Goal: Find specific page/section: Find specific page/section

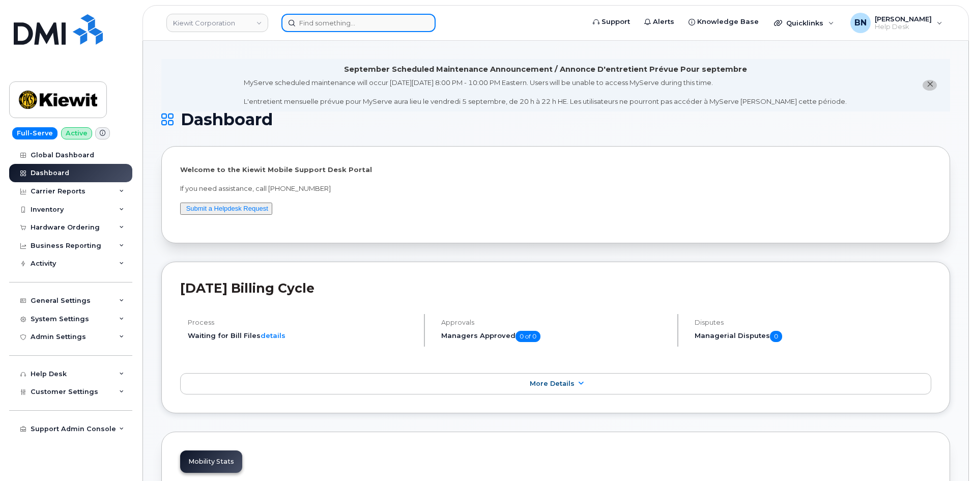
click at [311, 23] on input at bounding box center [358, 23] width 154 height 18
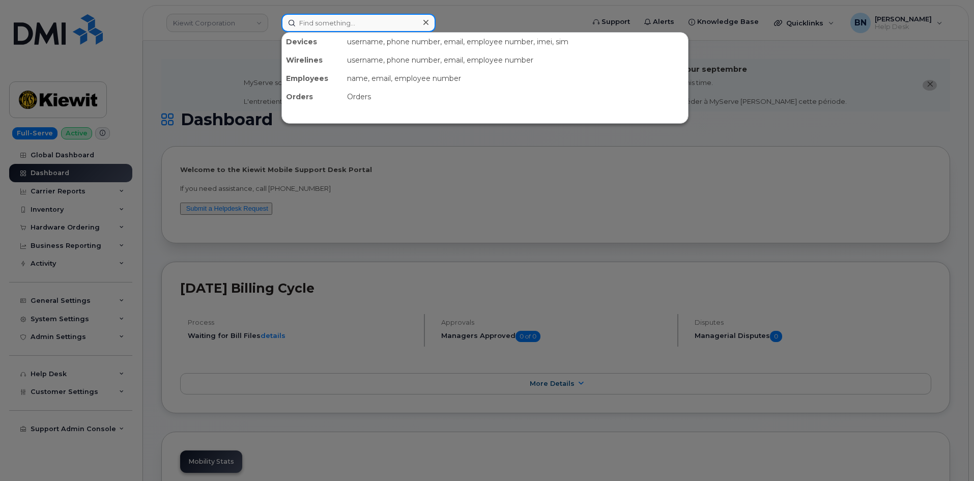
paste input "(347) 237-6020"
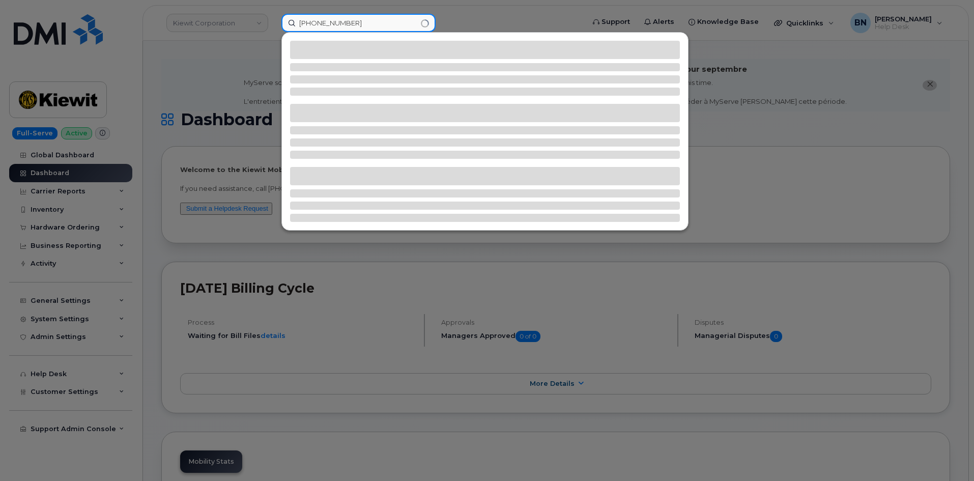
click at [319, 23] on input "(347) 237-6020" at bounding box center [358, 23] width 154 height 18
click at [302, 22] on input "(347237-6020" at bounding box center [358, 23] width 154 height 18
click at [331, 23] on input "347237-6020" at bounding box center [358, 23] width 154 height 18
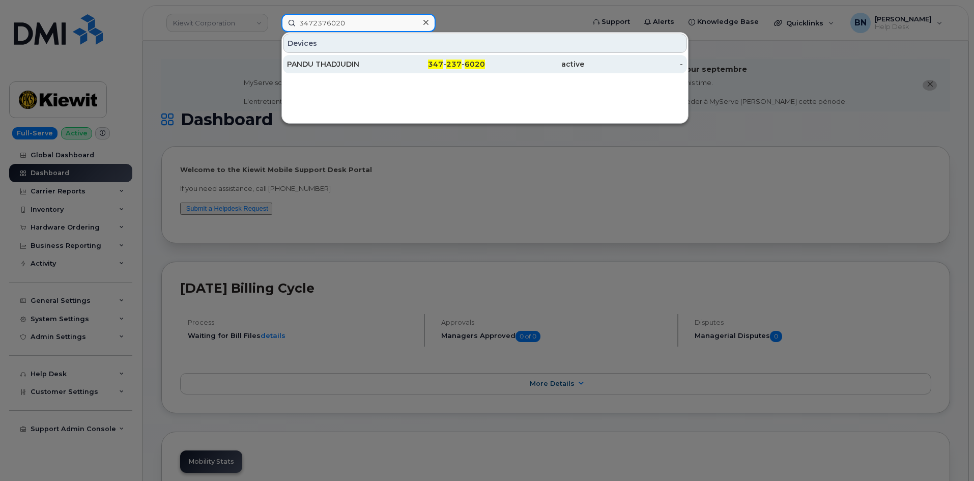
type input "3472376020"
click at [380, 61] on div "PANDU THADJUDIN" at bounding box center [336, 64] width 99 height 10
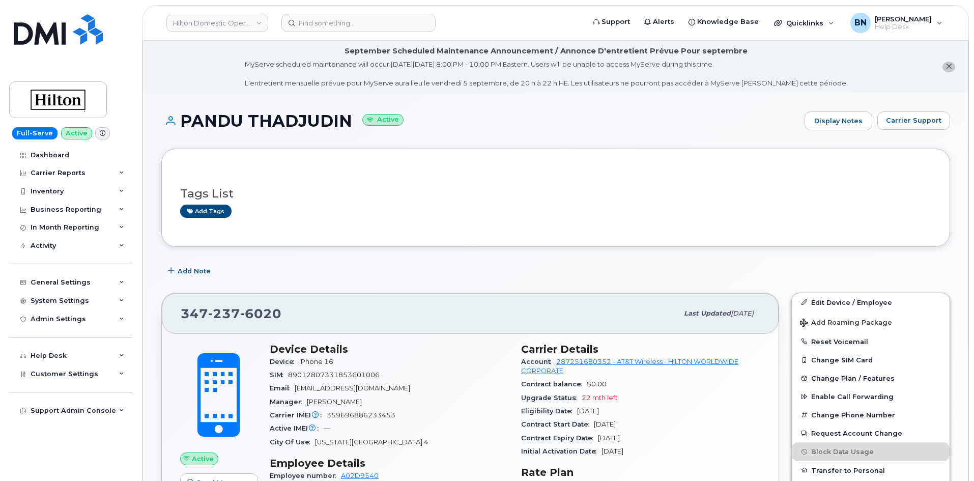
click at [380, 415] on span "359696886233453" at bounding box center [361, 415] width 69 height 8
drag, startPoint x: 380, startPoint y: 415, endPoint x: 393, endPoint y: 415, distance: 13.2
click at [393, 415] on span "359696886233453" at bounding box center [361, 415] width 69 height 8
drag, startPoint x: 396, startPoint y: 416, endPoint x: 379, endPoint y: 415, distance: 17.3
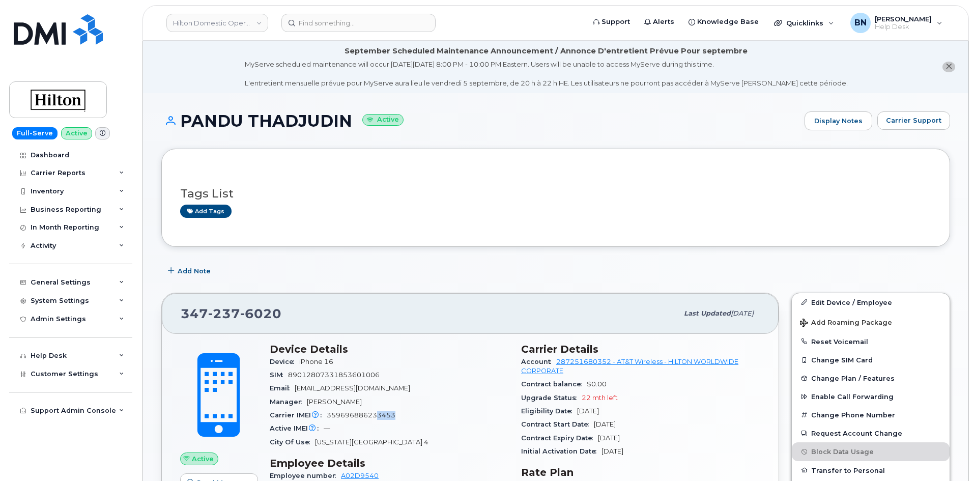
click at [379, 415] on div "Carrier IMEI Carrier IMEI is reported during the last billing cycle or change o…" at bounding box center [389, 415] width 239 height 13
click at [379, 415] on span "359696886233453" at bounding box center [361, 415] width 69 height 8
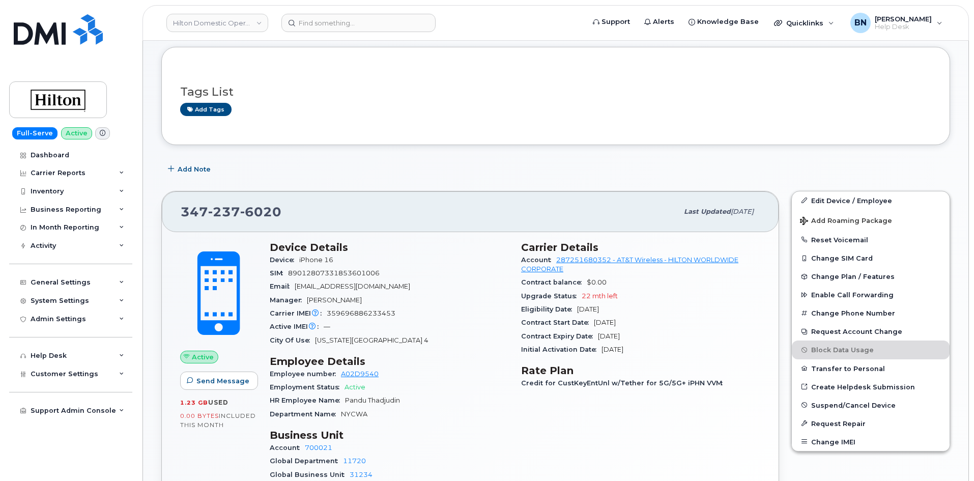
scroll to position [204, 0]
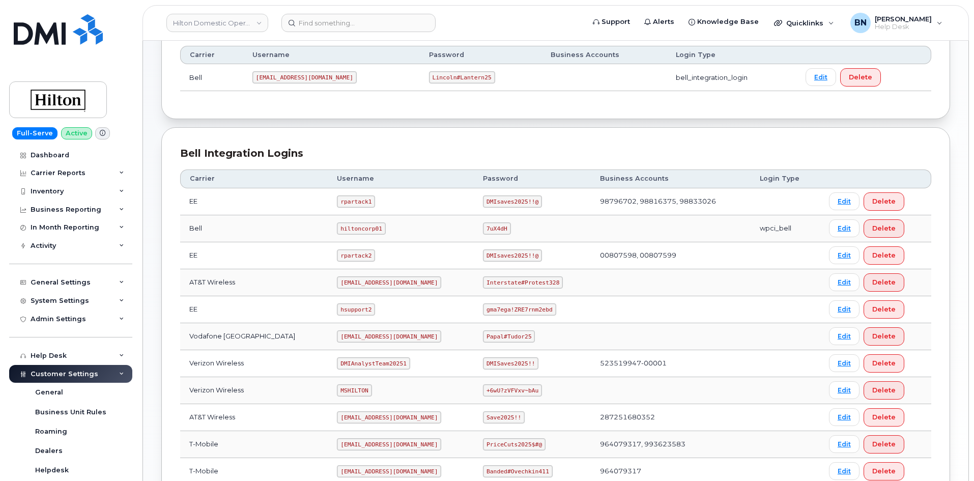
scroll to position [204, 0]
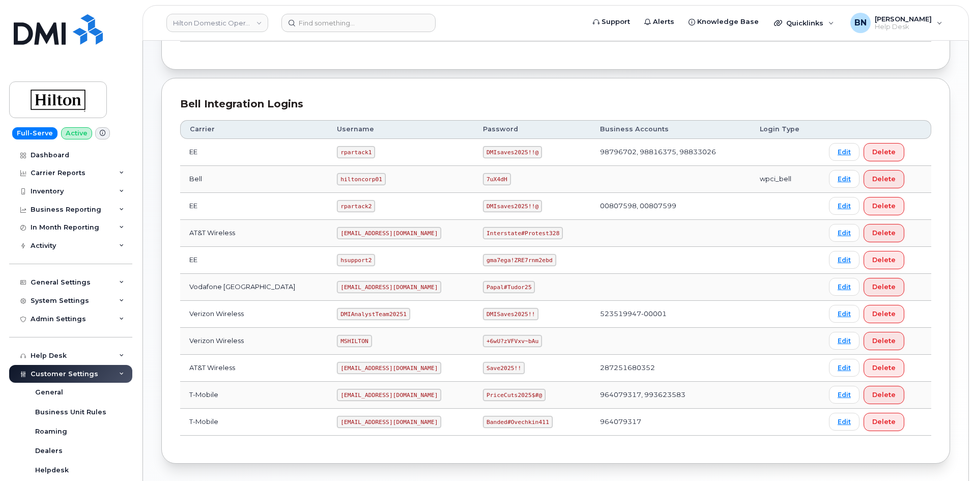
click at [502, 232] on code "Interstate#Protest328" at bounding box center [523, 233] width 80 height 12
copy code "Interstate#Protest328"
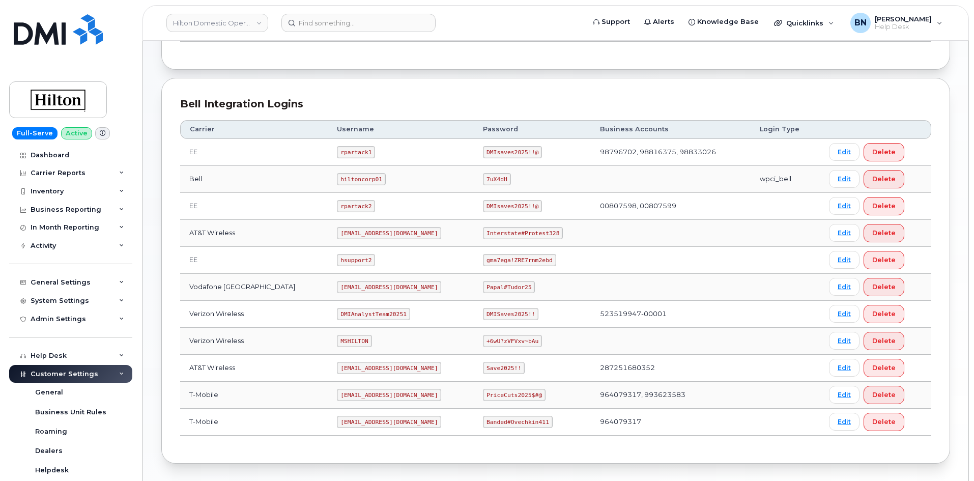
click at [405, 250] on td "hsupport2" at bounding box center [401, 260] width 146 height 27
